Goal: Task Accomplishment & Management: Complete application form

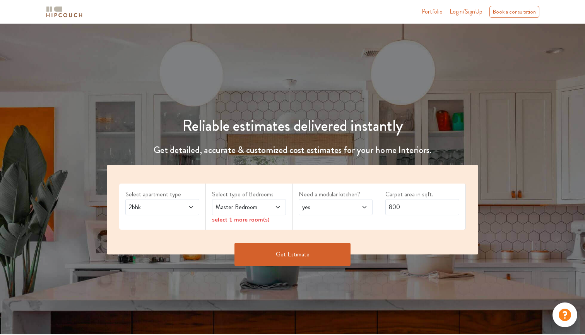
click at [172, 202] on span "2bhk" at bounding box center [152, 206] width 50 height 9
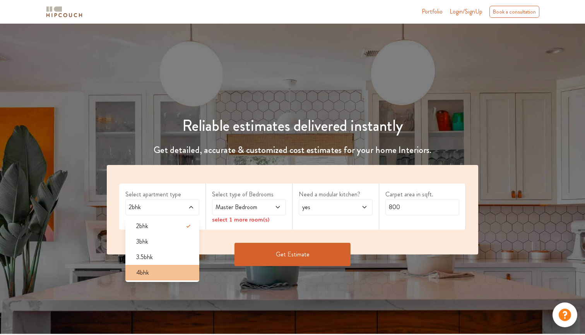
click at [147, 272] on span "4bhk" at bounding box center [142, 272] width 13 height 9
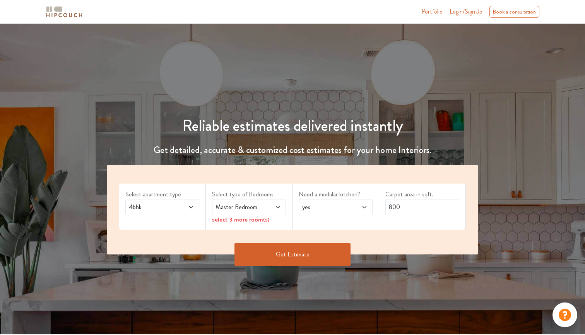
click at [245, 209] on span "Master Bedroom" at bounding box center [239, 206] width 50 height 9
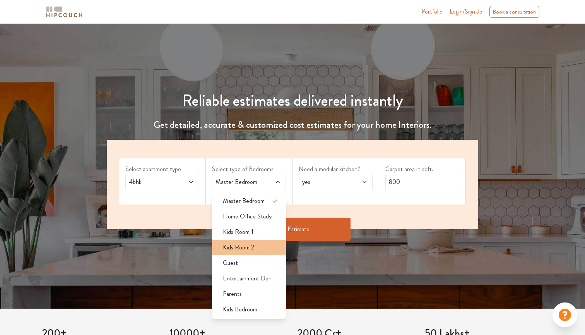
scroll to position [26, 0]
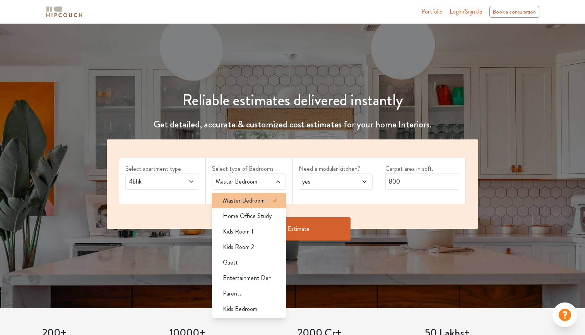
click at [264, 205] on li "Master Bedroom" at bounding box center [249, 200] width 74 height 15
click at [267, 161] on div "Select type of Bedrooms Master Bedroom Master Bedroom Home Office Study Kids Ro…" at bounding box center [249, 181] width 87 height 46
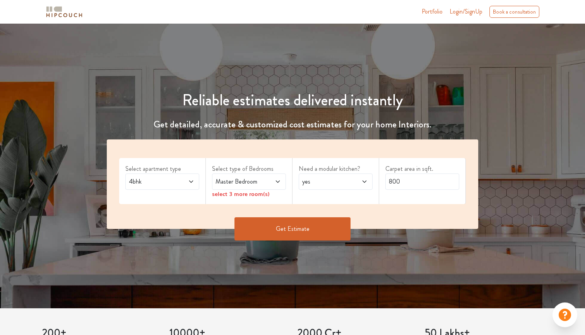
click at [274, 182] on span at bounding box center [272, 181] width 17 height 9
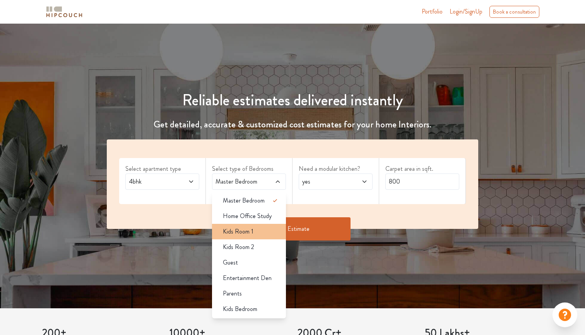
click at [243, 235] on span "Kids Room 1" at bounding box center [238, 231] width 31 height 9
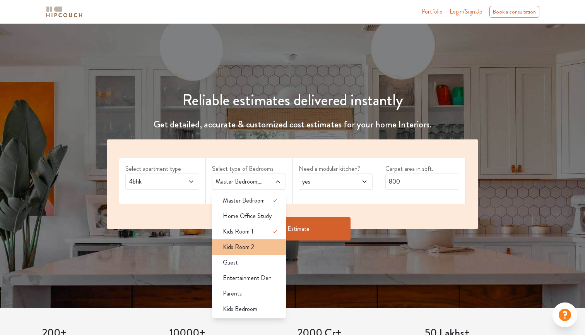
click at [239, 252] on li "Kids Room 2" at bounding box center [249, 246] width 74 height 15
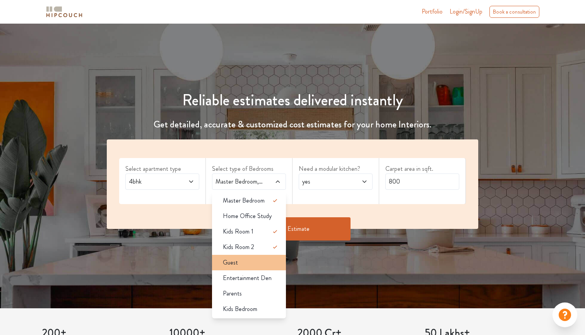
click at [237, 261] on span "Guest" at bounding box center [230, 262] width 15 height 9
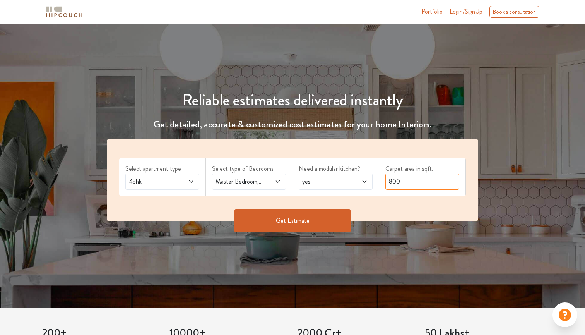
click at [404, 181] on input "800" at bounding box center [422, 181] width 74 height 16
type input "4000"
click at [332, 224] on button "Get Estimate" at bounding box center [292, 220] width 116 height 23
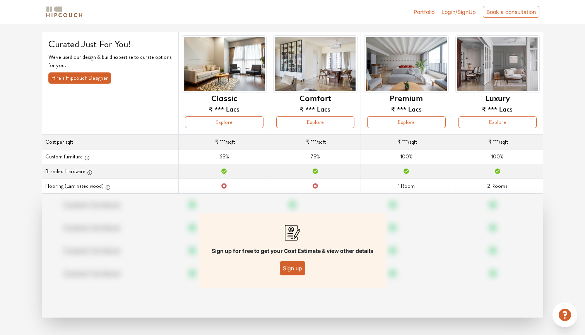
scroll to position [46, 0]
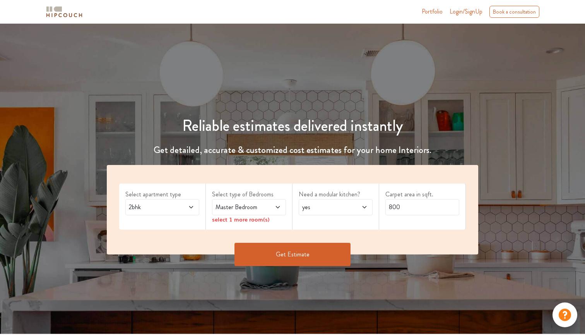
click at [466, 10] on span "Login/SignUp" at bounding box center [466, 11] width 33 height 9
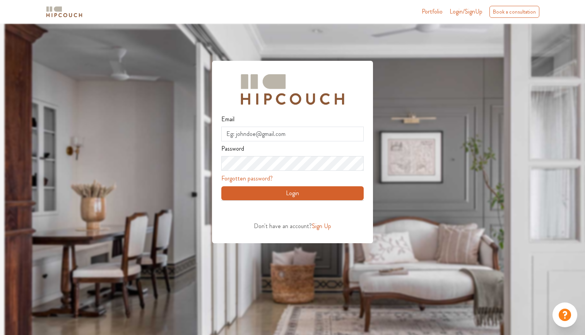
click at [319, 227] on span "Sign Up" at bounding box center [321, 225] width 19 height 9
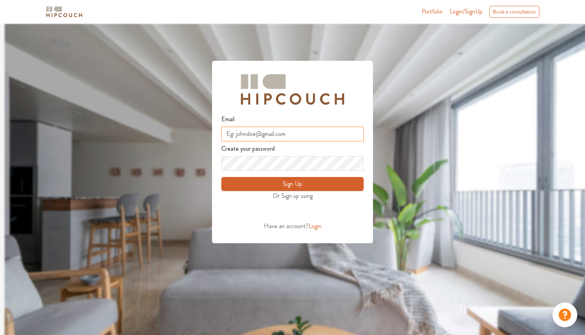
click at [296, 137] on input "Email" at bounding box center [292, 134] width 142 height 15
type input "info@kandgarchitects.in"
click at [278, 182] on button "Sign Up" at bounding box center [292, 184] width 142 height 14
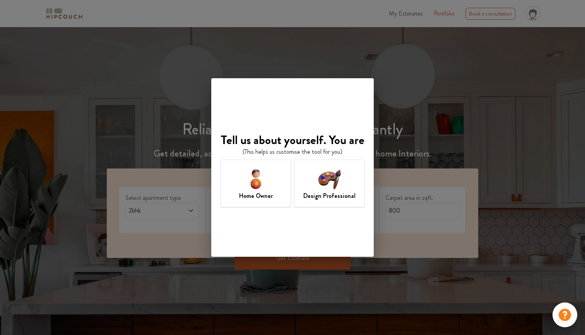
click at [329, 177] on img at bounding box center [329, 178] width 25 height 25
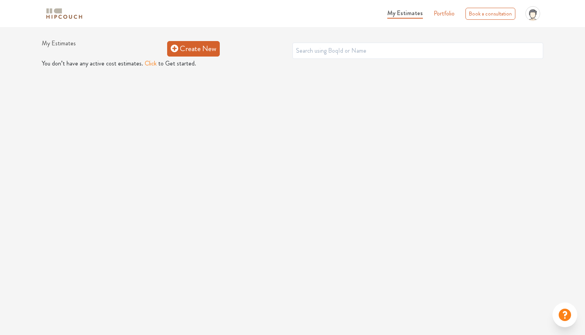
click at [182, 44] on link "Create New" at bounding box center [193, 48] width 53 height 15
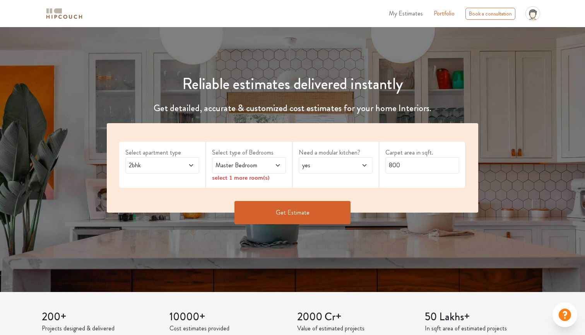
scroll to position [48, 0]
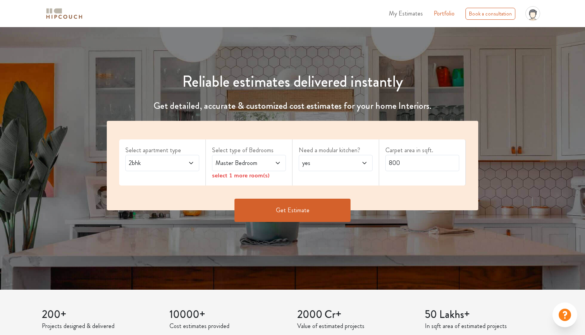
click at [155, 161] on span "2bhk" at bounding box center [152, 162] width 50 height 9
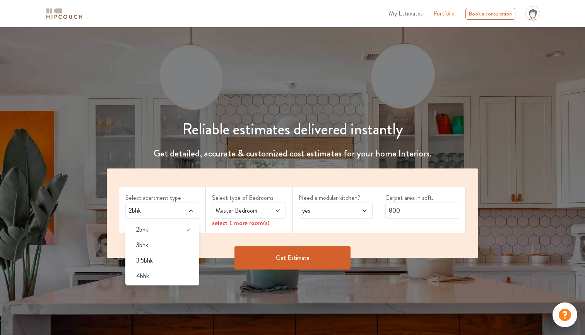
scroll to position [0, 0]
click at [333, 197] on label "Need a modular kitchen?" at bounding box center [336, 197] width 74 height 9
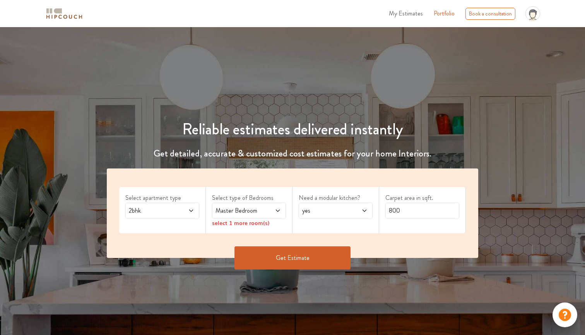
click at [306, 254] on button "Get Estimate" at bounding box center [292, 257] width 116 height 23
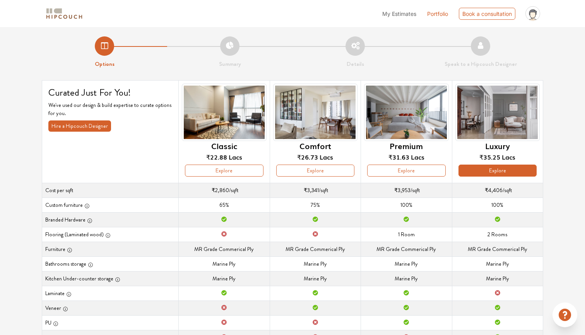
click at [501, 174] on button "Explore" at bounding box center [497, 170] width 78 height 12
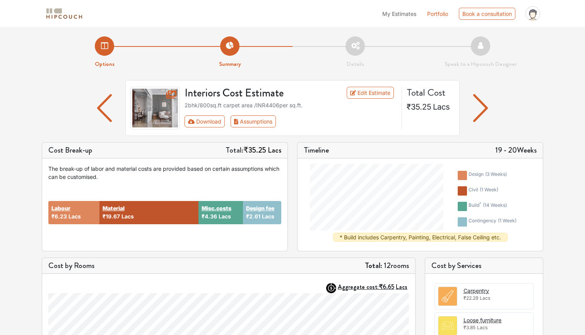
click at [486, 107] on img "button" at bounding box center [480, 108] width 15 height 28
